Goal: Ask a question

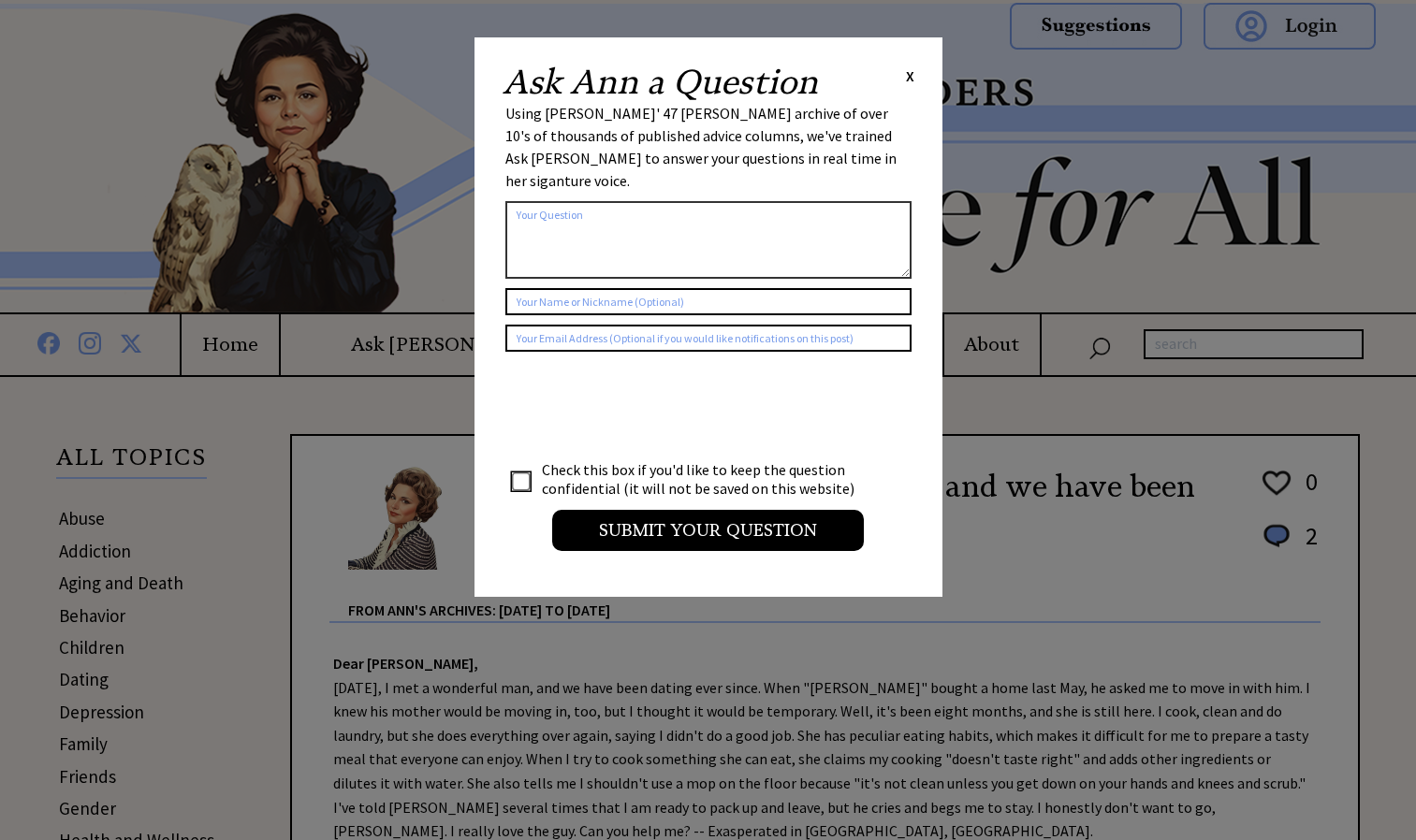
click at [654, 221] on textarea at bounding box center [708, 240] width 407 height 77
click at [525, 469] on td at bounding box center [523, 479] width 32 height 40
click at [527, 472] on input "checkbox" at bounding box center [521, 481] width 18 height 18
checkbox input "true"
click at [639, 225] on textarea at bounding box center [708, 240] width 407 height 77
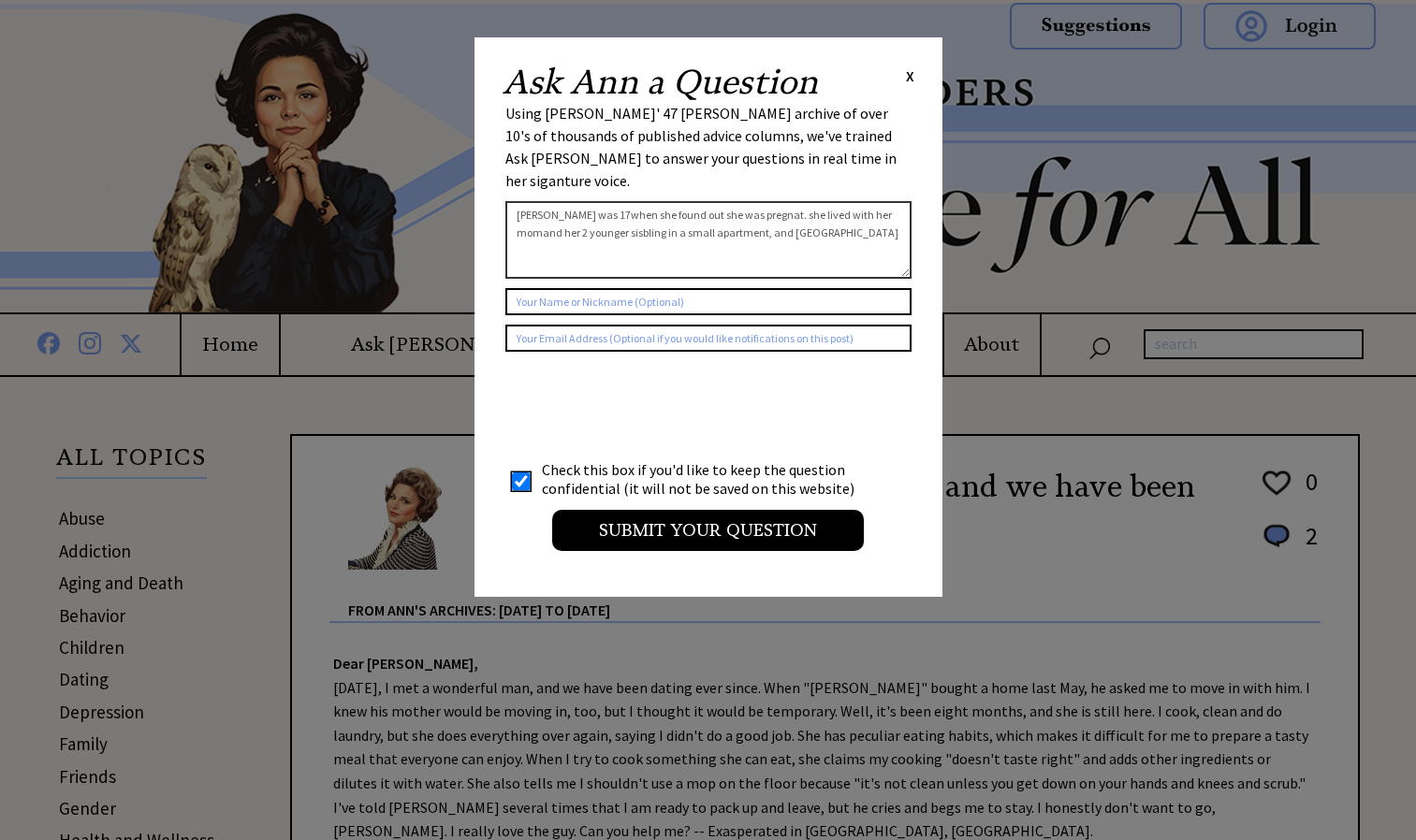
click at [769, 225] on textarea "[PERSON_NAME] was 17when she found out she was pregnat. she lived with her moma…" at bounding box center [708, 240] width 407 height 77
click at [768, 207] on textarea "[PERSON_NAME] was 17when she found out she was pregnat. she lived with her moma…" at bounding box center [708, 240] width 407 height 77
click at [759, 213] on textarea "[PERSON_NAME] was 17when she found out she was pregnat. she lived with her moma…" at bounding box center [708, 240] width 407 height 77
click at [765, 211] on textarea "[PERSON_NAME] was 17when she found out she was pregnat. she lived with her moma…" at bounding box center [708, 240] width 407 height 77
click at [763, 208] on textarea "[PERSON_NAME] was 17when she found out she was pregnat. she lived with her moma…" at bounding box center [708, 240] width 407 height 77
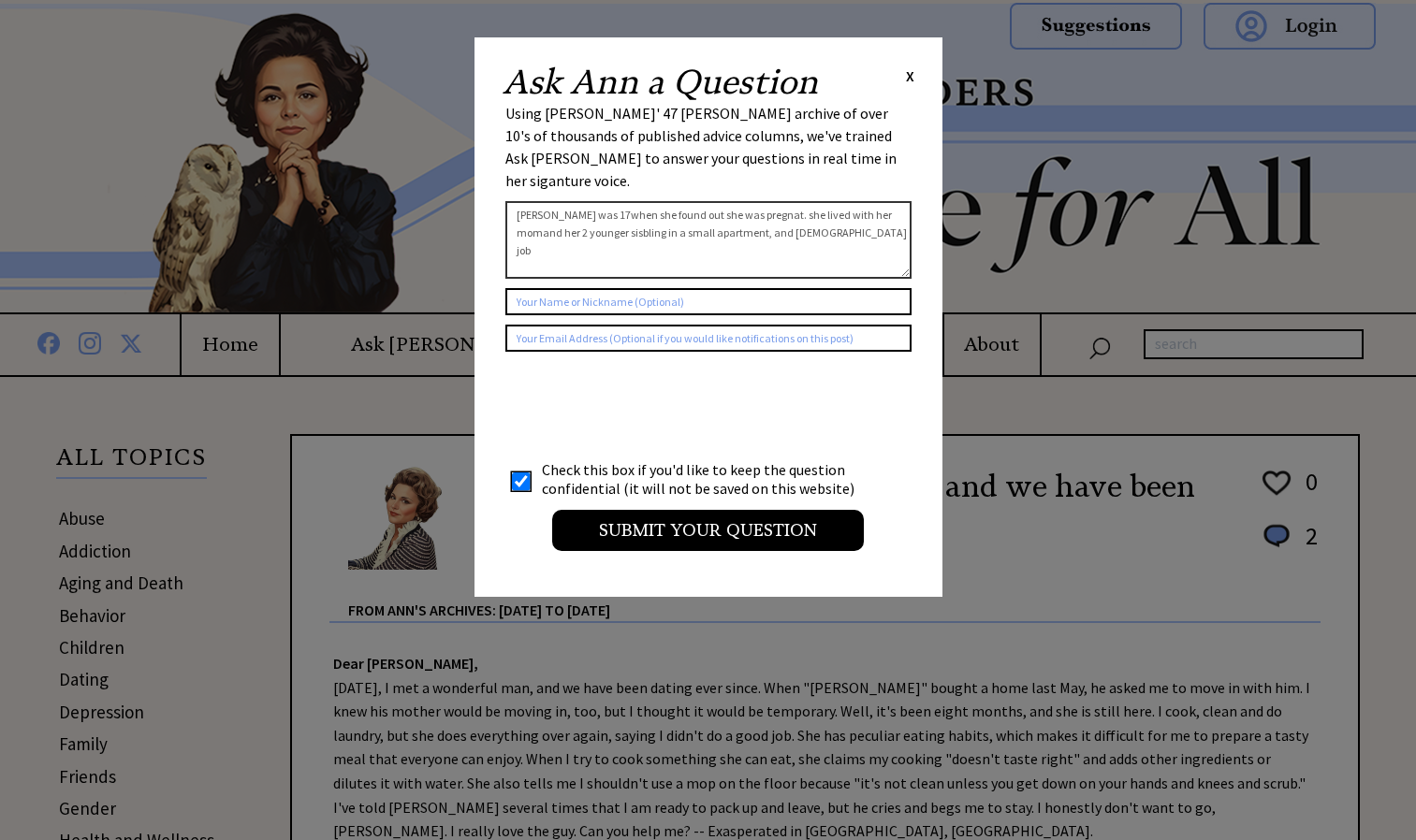
click at [827, 205] on textarea "[PERSON_NAME] was 17when she found out she was pregnat. she lived with her moma…" at bounding box center [708, 240] width 407 height 77
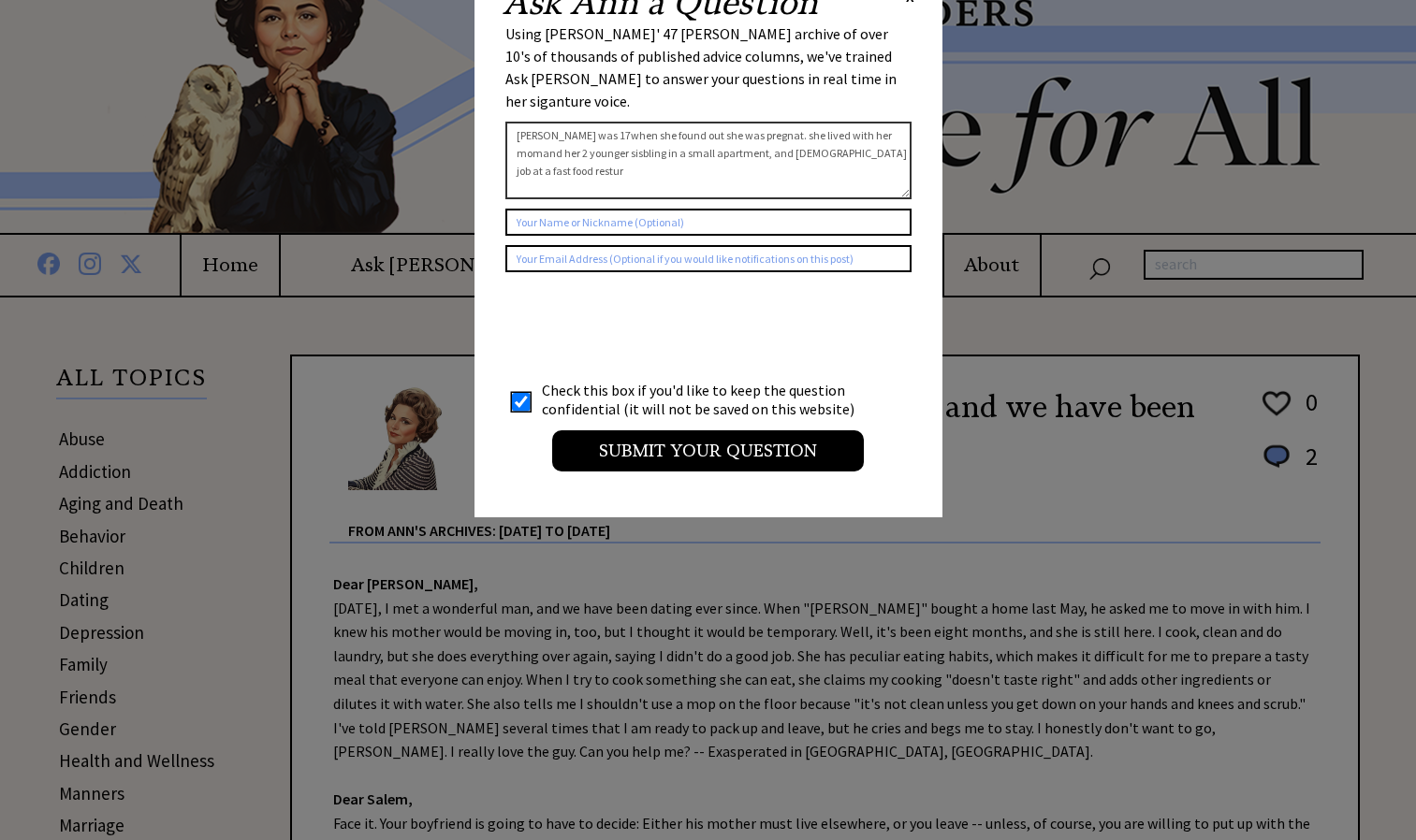
click at [564, 145] on textarea "[PERSON_NAME] was 17when she found out she was pregnat. she lived with her moma…" at bounding box center [708, 161] width 407 height 77
type textarea "[PERSON_NAME] was 17when she found out she was pregnat. she lived with her moma…"
type input "a"
click at [804, 157] on textarea "[PERSON_NAME] was 17when she found out she was pregnat. she lived with her moma…" at bounding box center [708, 161] width 407 height 77
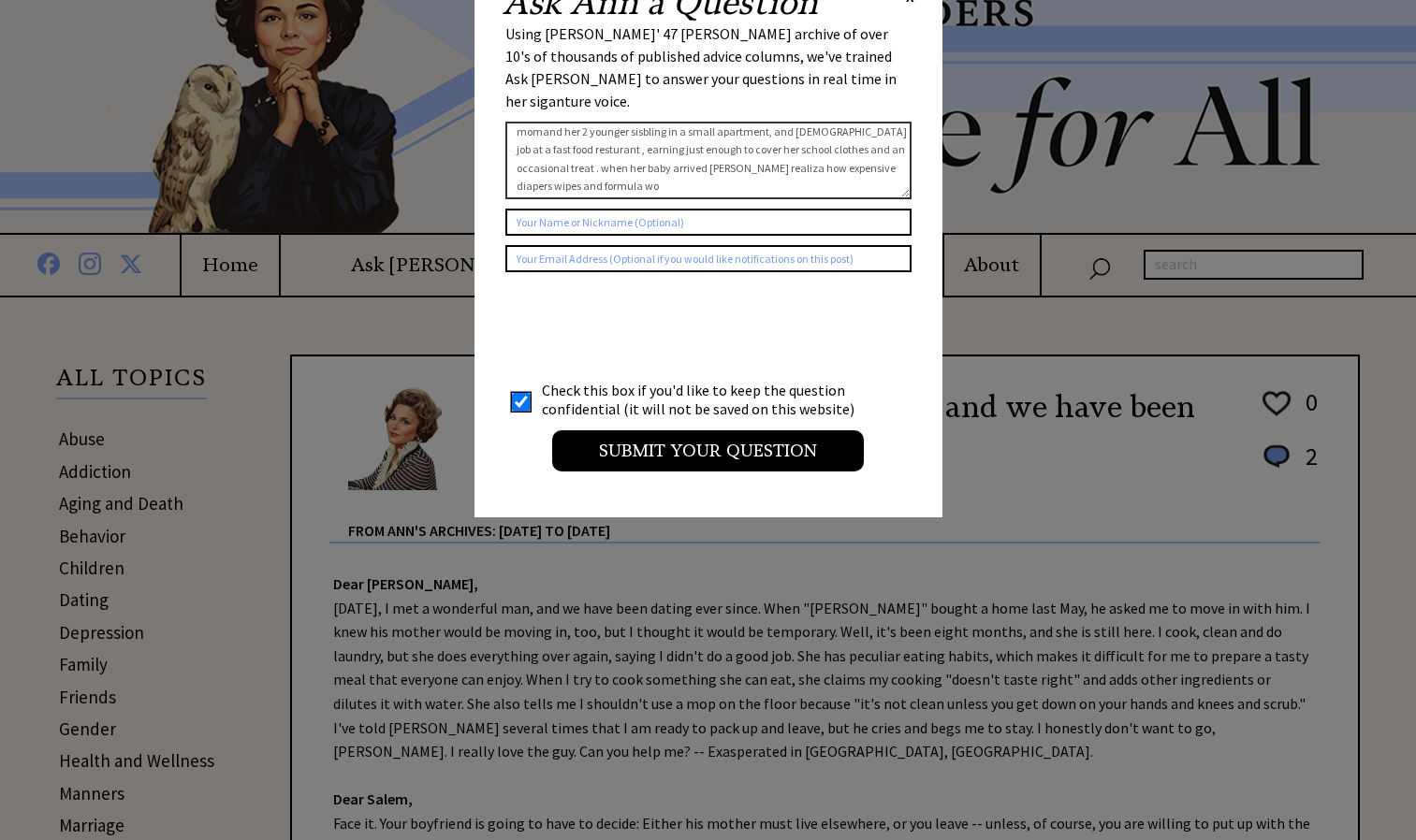
click at [710, 134] on textarea "[PERSON_NAME] was 17when she found out she was pregnat. she lived with her moma…" at bounding box center [708, 161] width 407 height 77
drag, startPoint x: 698, startPoint y: 154, endPoint x: 690, endPoint y: 169, distance: 17.0
click at [690, 169] on textarea "[PERSON_NAME] was 17when she found out she was pregnat. she lived with her moma…" at bounding box center [708, 161] width 407 height 77
click at [583, 148] on textarea "[PERSON_NAME] was 17when she found out she was pregnat. she lived with her moma…" at bounding box center [708, 161] width 407 height 77
click at [633, 159] on textarea "[PERSON_NAME] was 17when she found out she was pregnat. she lived with her moma…" at bounding box center [708, 161] width 407 height 77
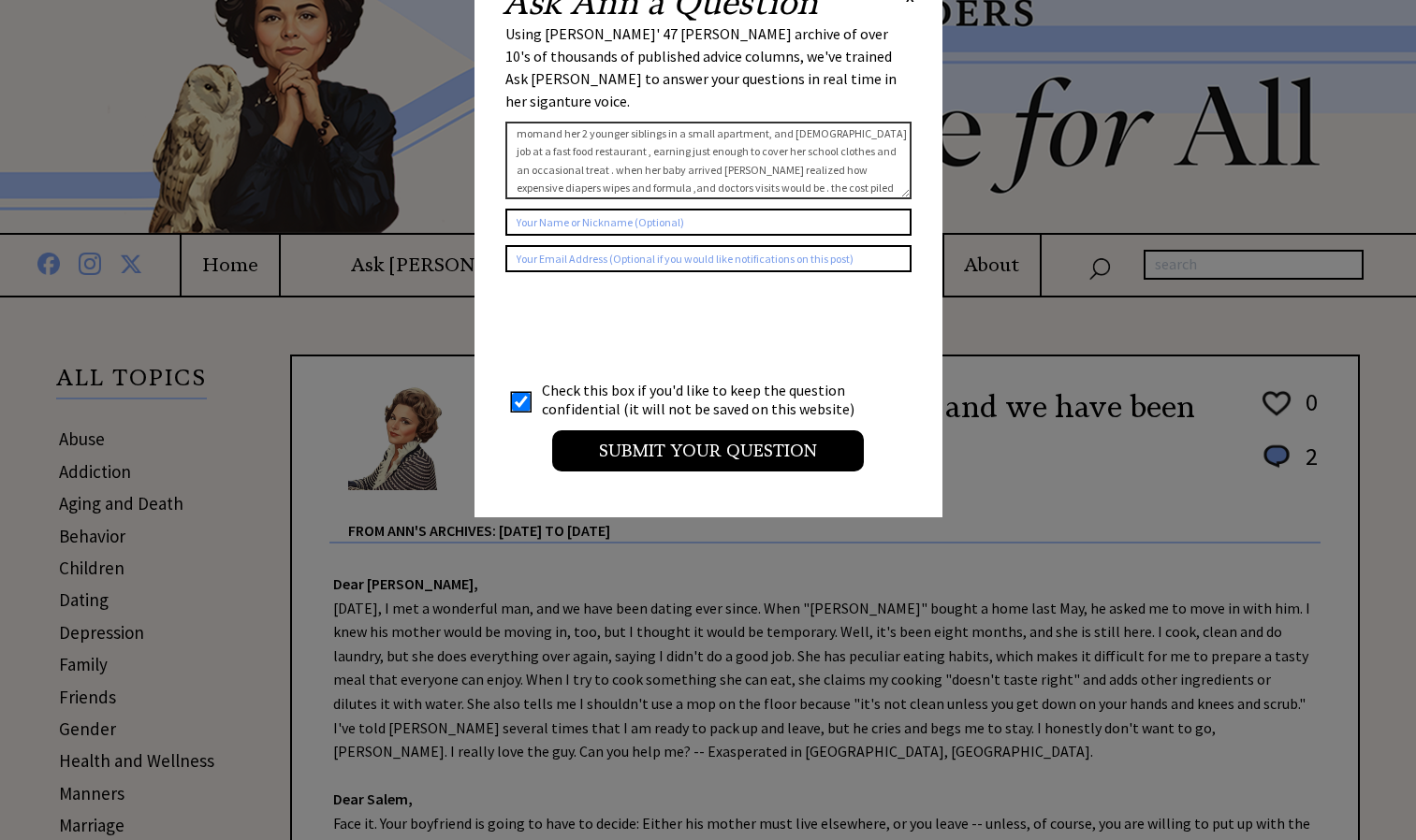
scroll to position [53, 0]
click at [624, 153] on textarea "[PERSON_NAME] was 17when she found out she was pregnat. she lived with her moma…" at bounding box center [708, 161] width 407 height 77
click at [661, 155] on textarea "[PERSON_NAME] was 17when she found out she was pregnat. she lived with her moma…" at bounding box center [708, 161] width 407 height 77
click at [863, 140] on textarea "[PERSON_NAME] was 17when she found out she was pregnat. she lived with her moma…" at bounding box center [708, 161] width 407 height 77
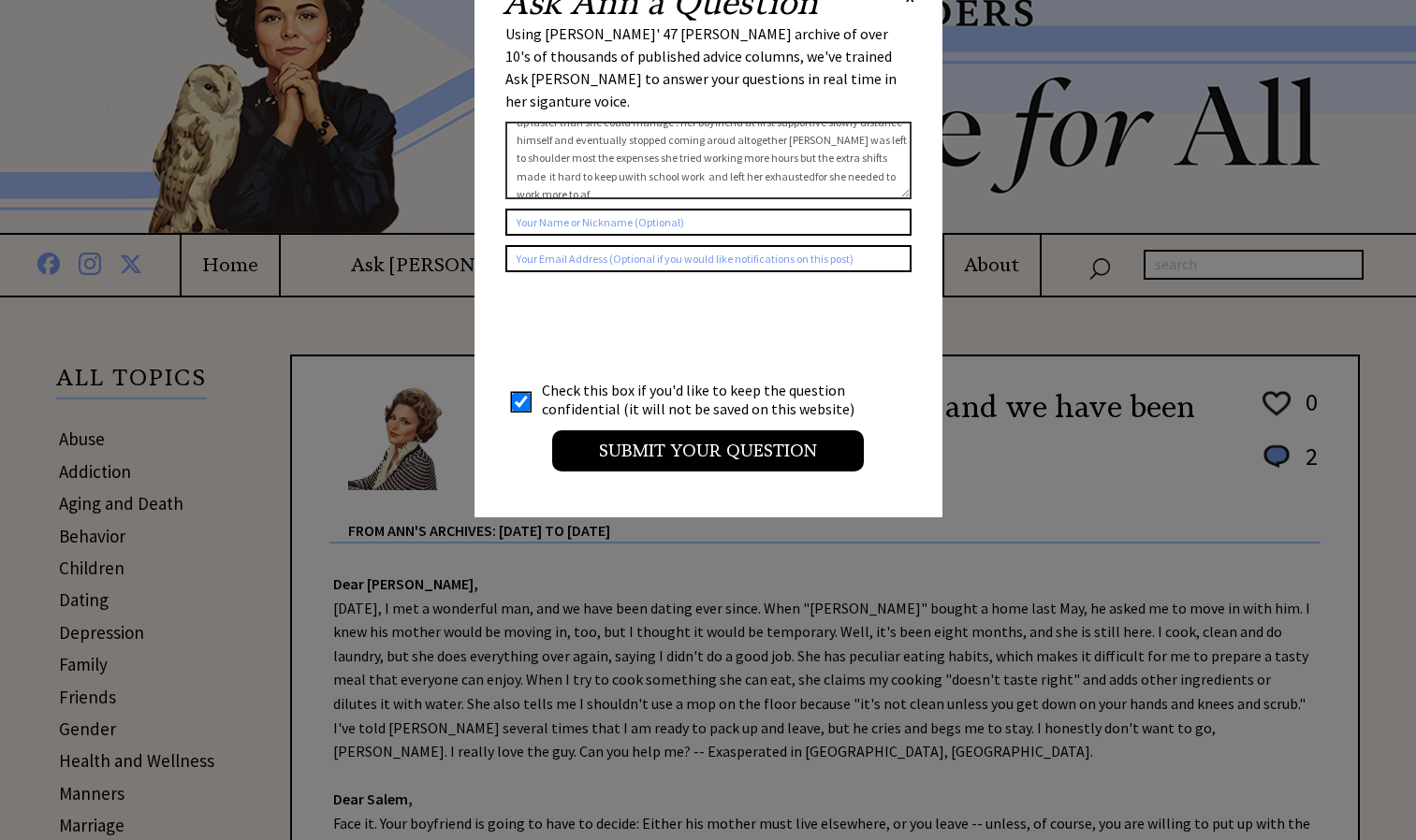
click at [696, 154] on textarea "[PERSON_NAME] was 17when she found out she was pregnat. she lived with her moma…" at bounding box center [708, 161] width 407 height 77
click at [873, 155] on textarea "[PERSON_NAME] was 17when she found out she was pregnat. she lived with her moma…" at bounding box center [708, 161] width 407 height 77
type textarea "[PERSON_NAME] was 17when she found out she was pregnat. she lived with her moma…"
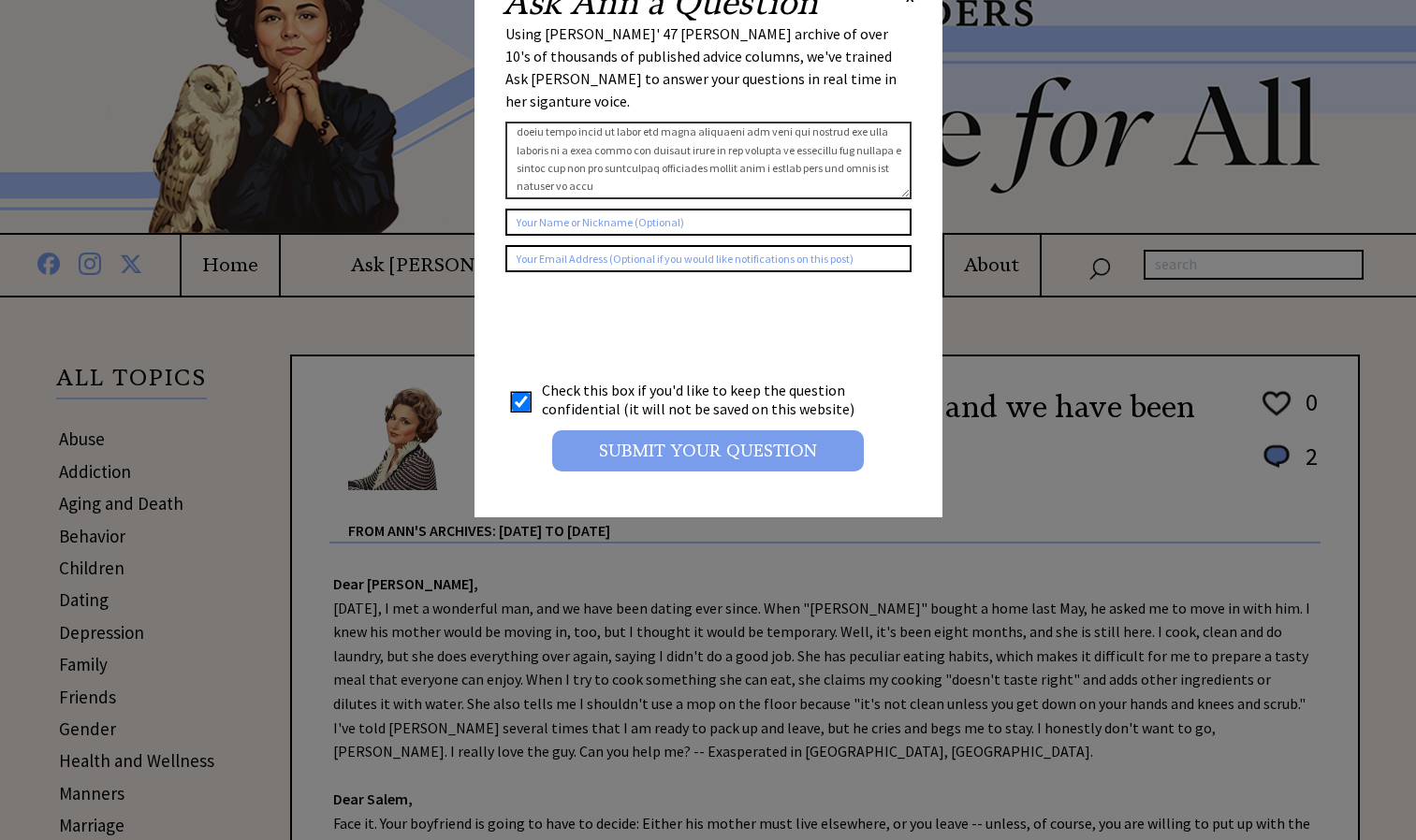
click at [634, 431] on input "Submit your Question" at bounding box center [708, 451] width 312 height 42
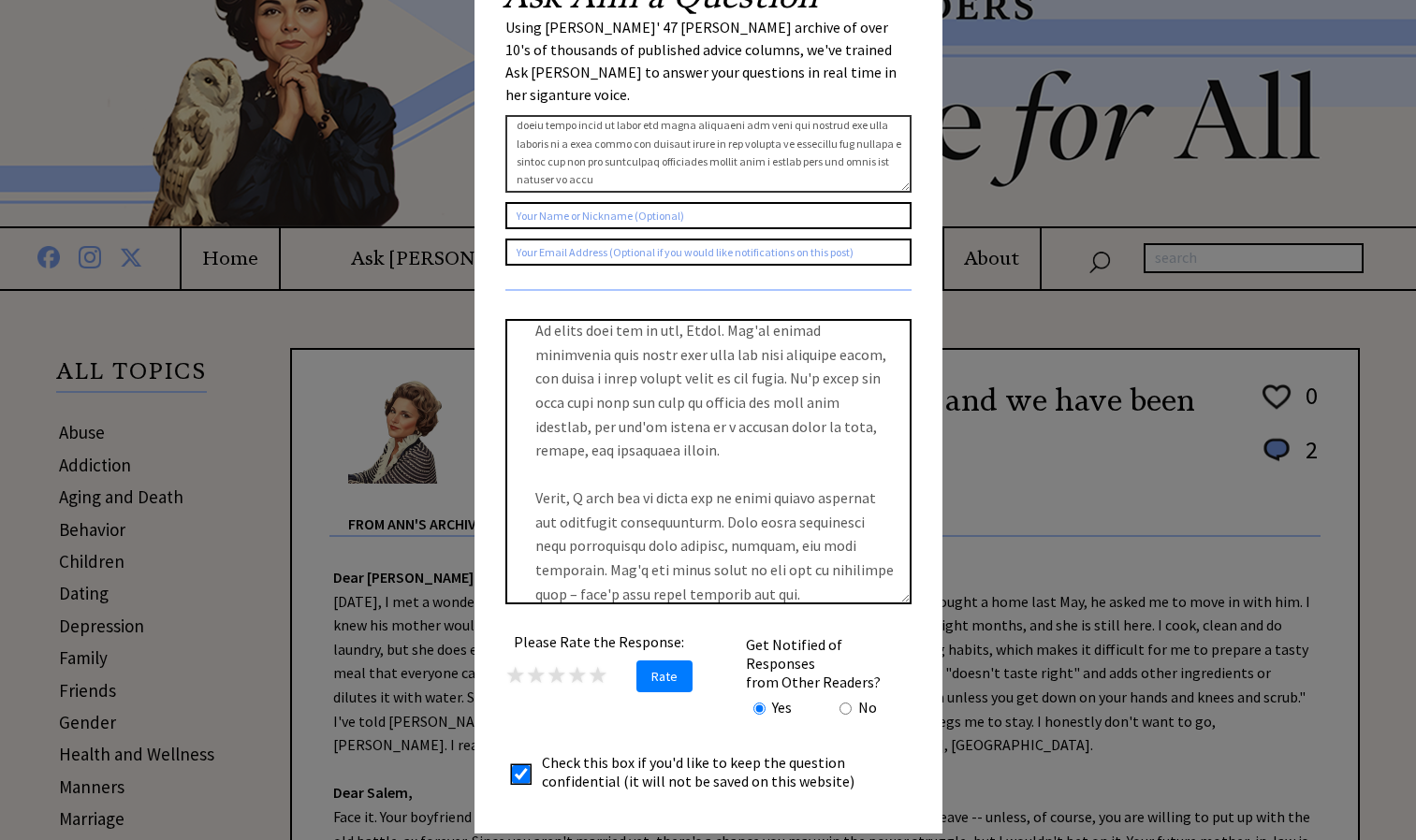
scroll to position [0, 0]
